Goal: Task Accomplishment & Management: Use online tool/utility

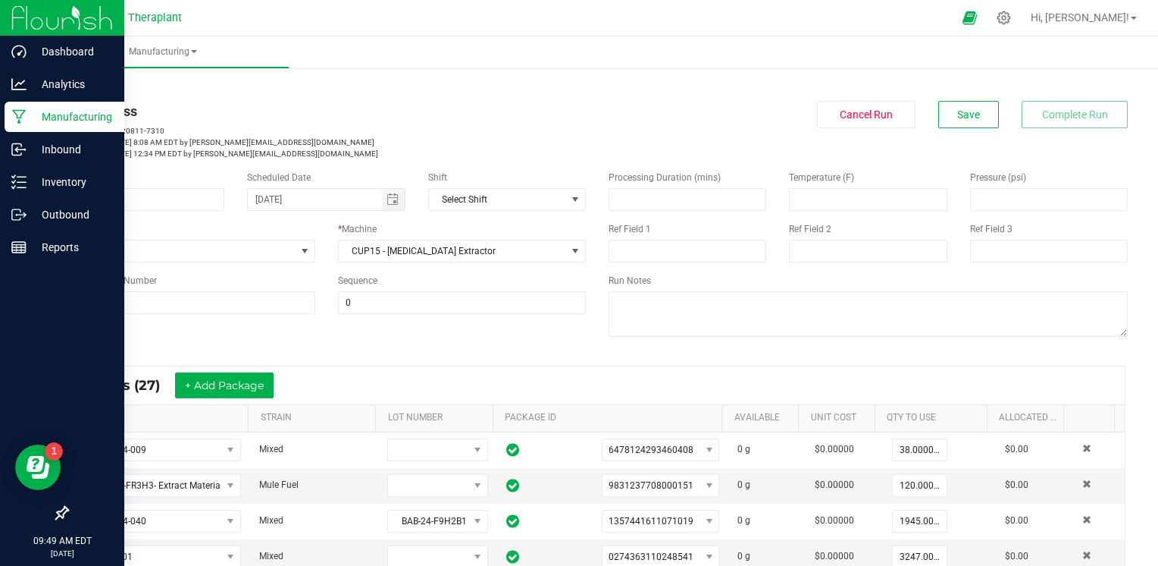
click at [64, 117] on p "Manufacturing" at bounding box center [72, 117] width 91 height 18
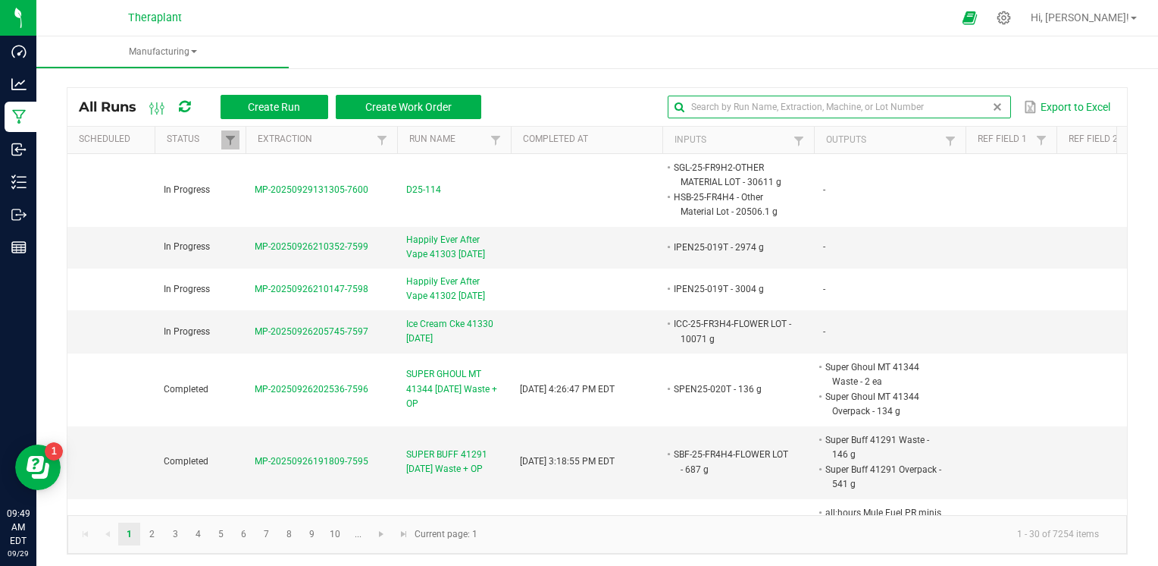
click at [973, 106] on input "text" at bounding box center [839, 107] width 343 height 23
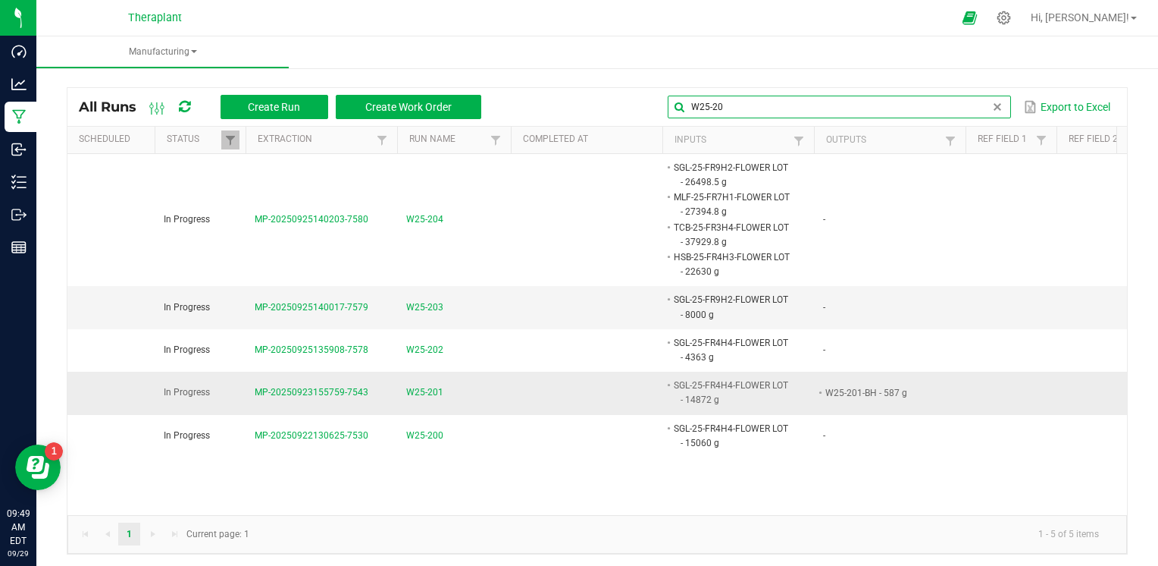
scroll to position [3, 0]
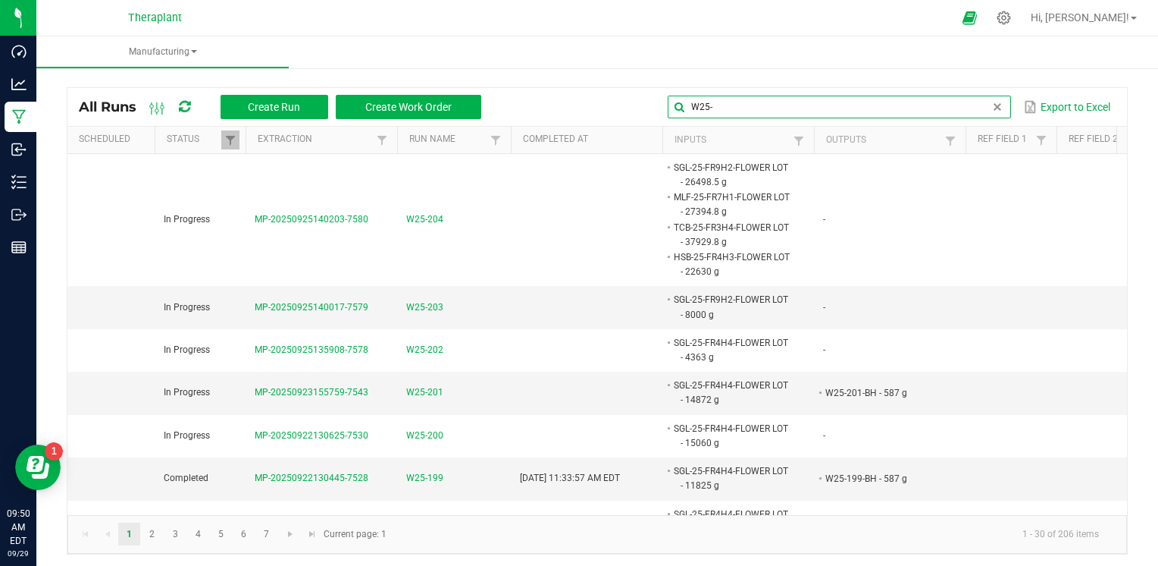
type input "W25-"
